Goal: Transaction & Acquisition: Subscribe to service/newsletter

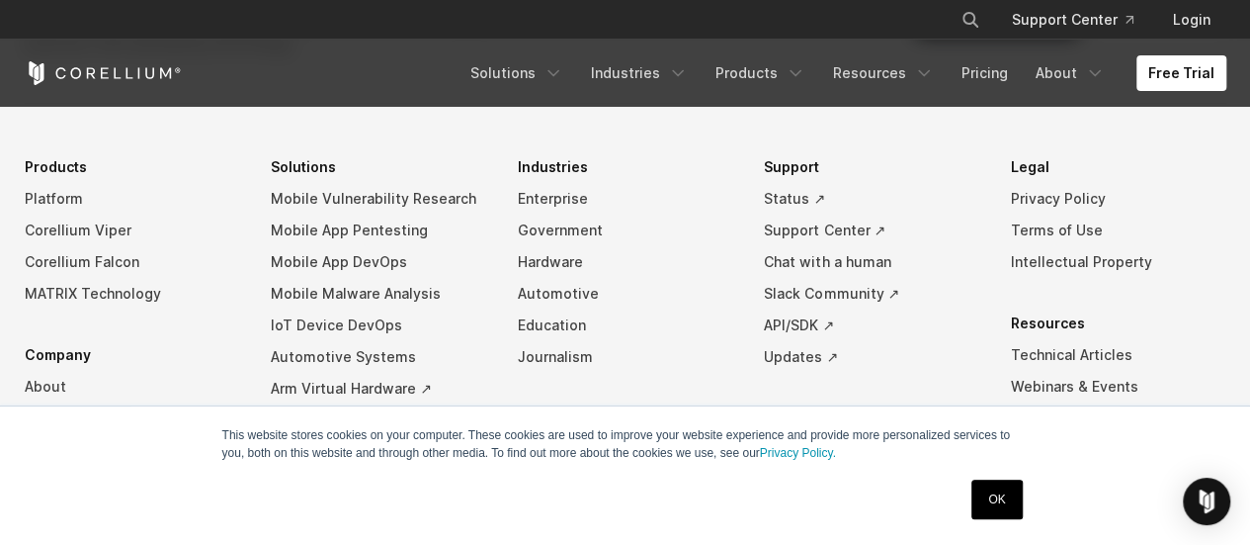
scroll to position [6070, 0]
click at [417, 221] on link "Mobile App Pentesting" at bounding box center [378, 229] width 215 height 32
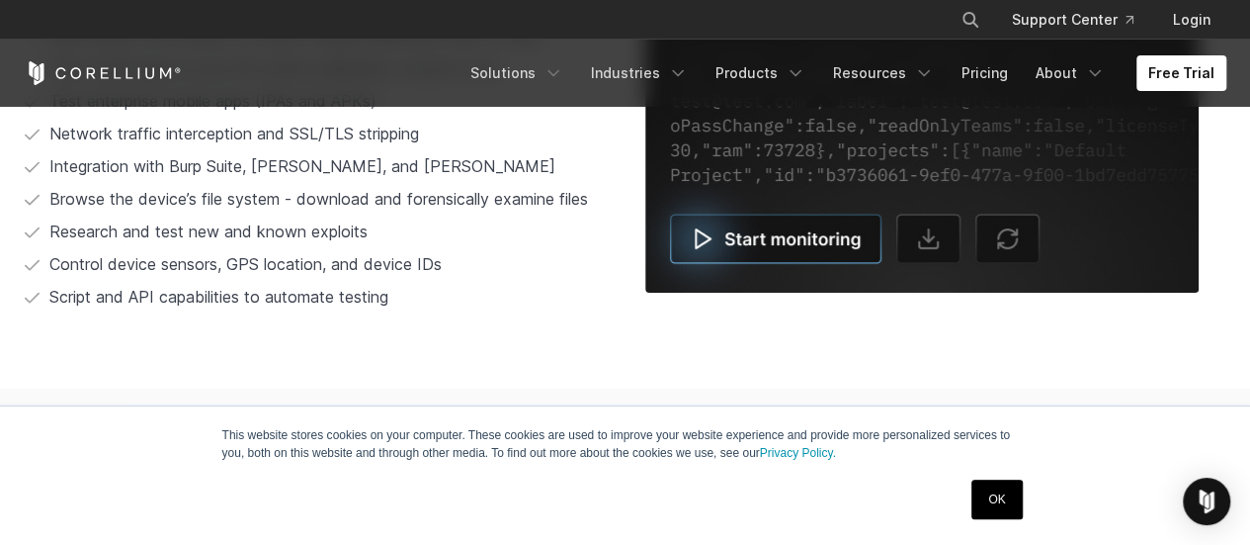
scroll to position [4013, 0]
click at [1002, 504] on link "OK" at bounding box center [997, 499] width 50 height 40
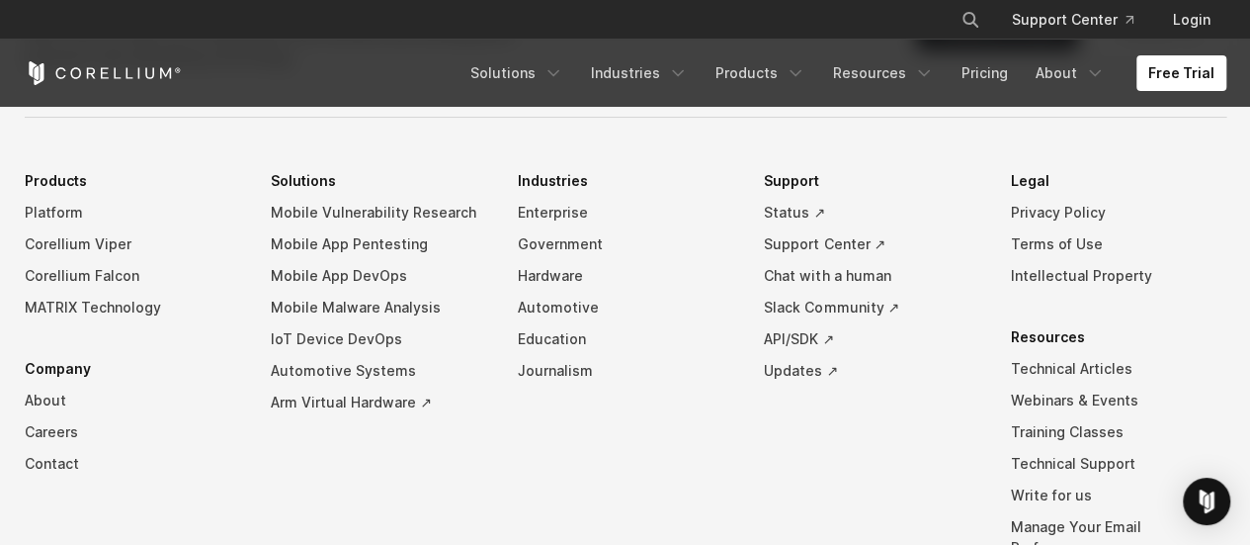
scroll to position [6054, 0]
click at [1087, 88] on link "About" at bounding box center [1070, 73] width 93 height 36
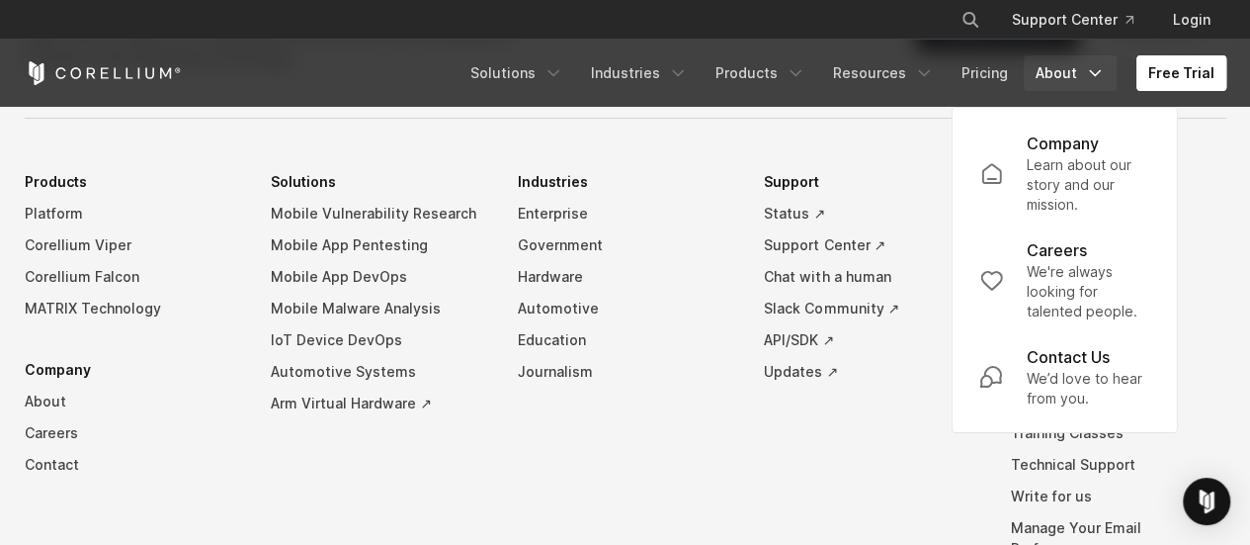
click at [1205, 55] on link "Free Trial" at bounding box center [1182, 73] width 90 height 36
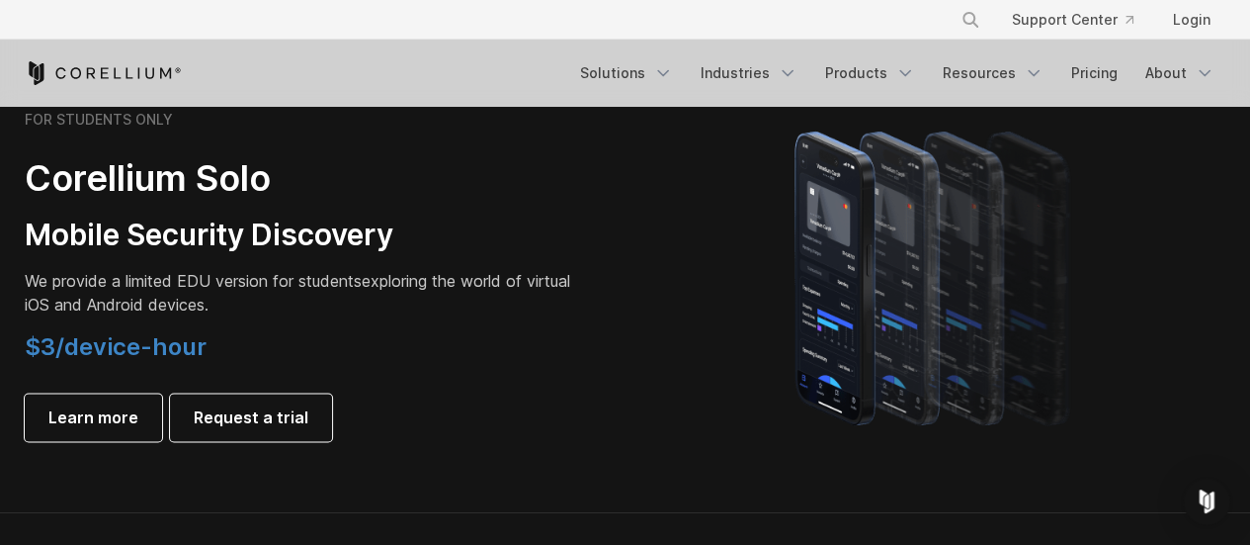
scroll to position [1415, 0]
